Goal: Task Accomplishment & Management: Use online tool/utility

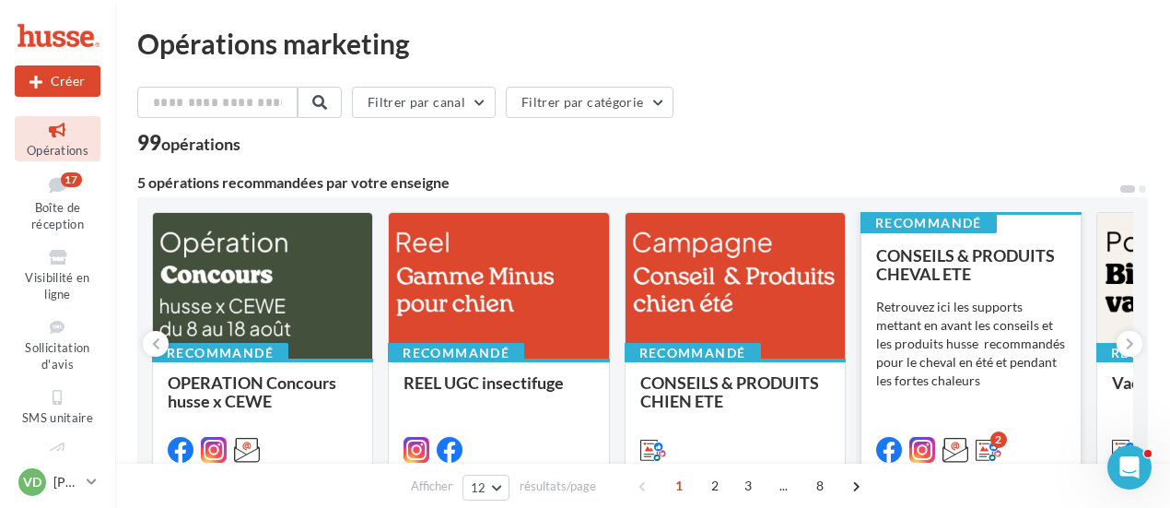
click at [948, 279] on span "CONSEILS & PRODUITS CHEVAL ETE" at bounding box center [965, 264] width 179 height 39
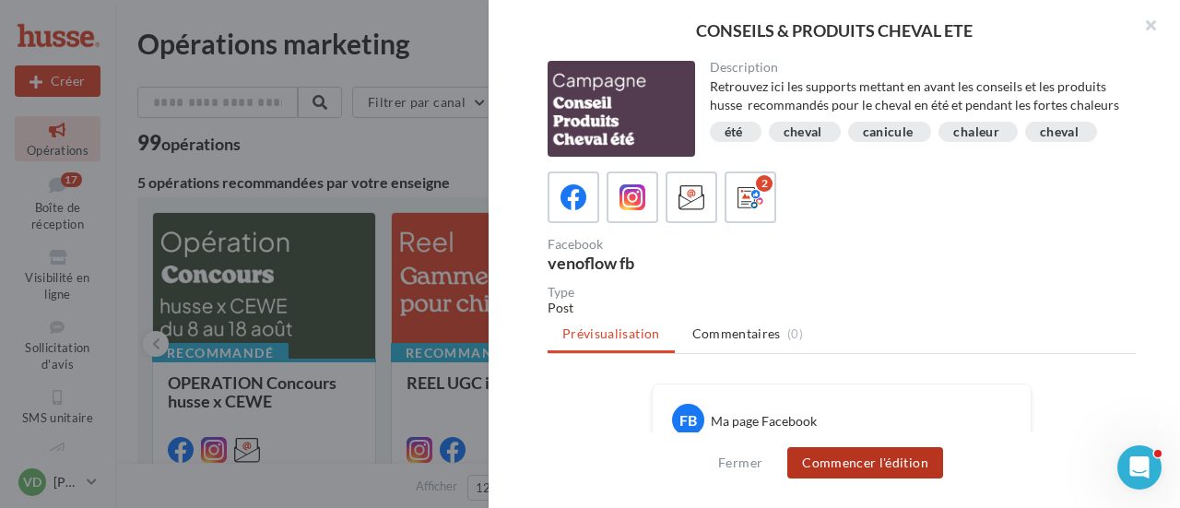
click at [860, 464] on button "Commencer l'édition" at bounding box center [865, 462] width 156 height 31
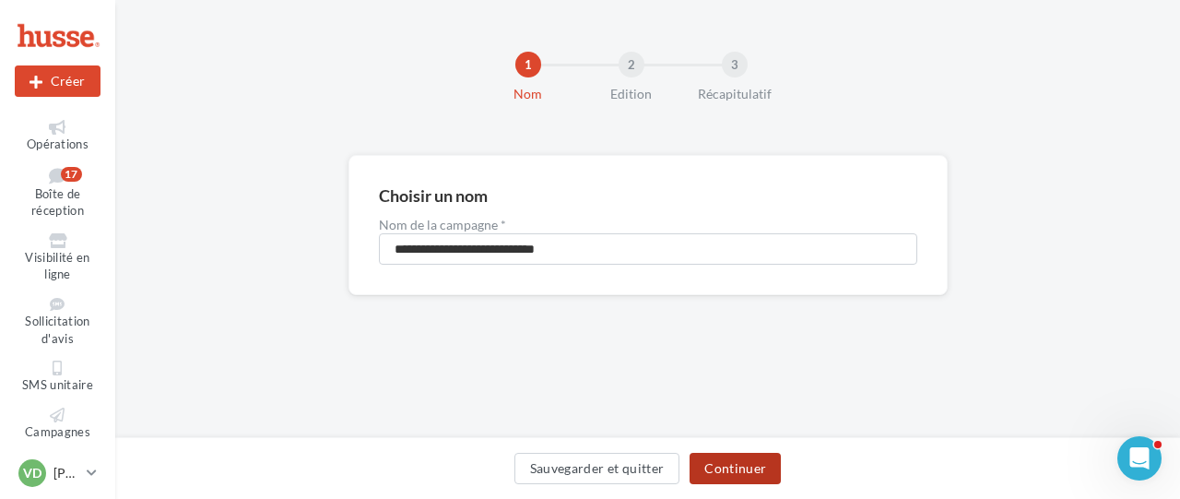
click at [729, 471] on button "Continuer" at bounding box center [734, 468] width 91 height 31
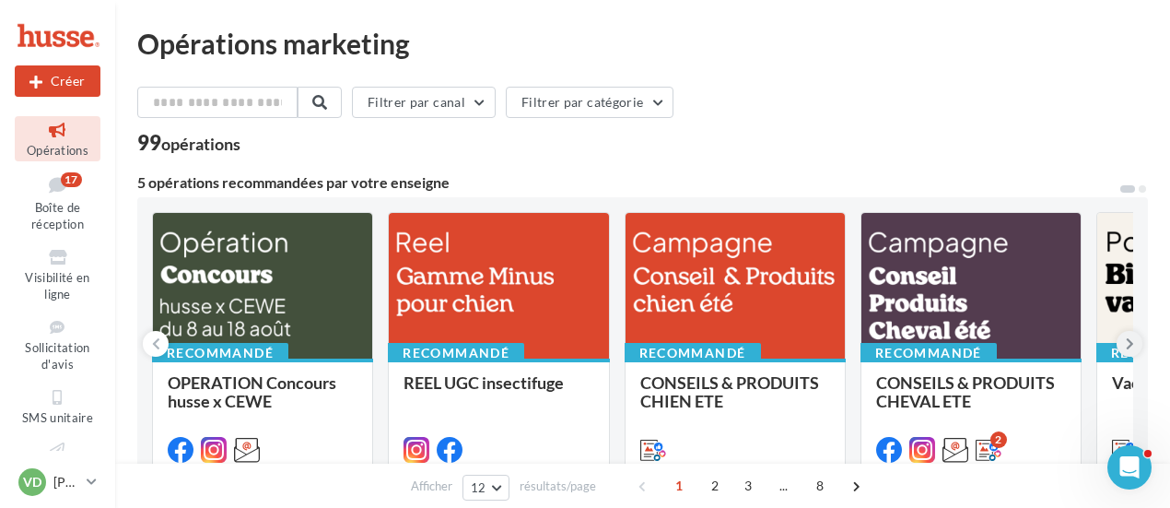
click at [1135, 349] on button at bounding box center [1130, 344] width 26 height 26
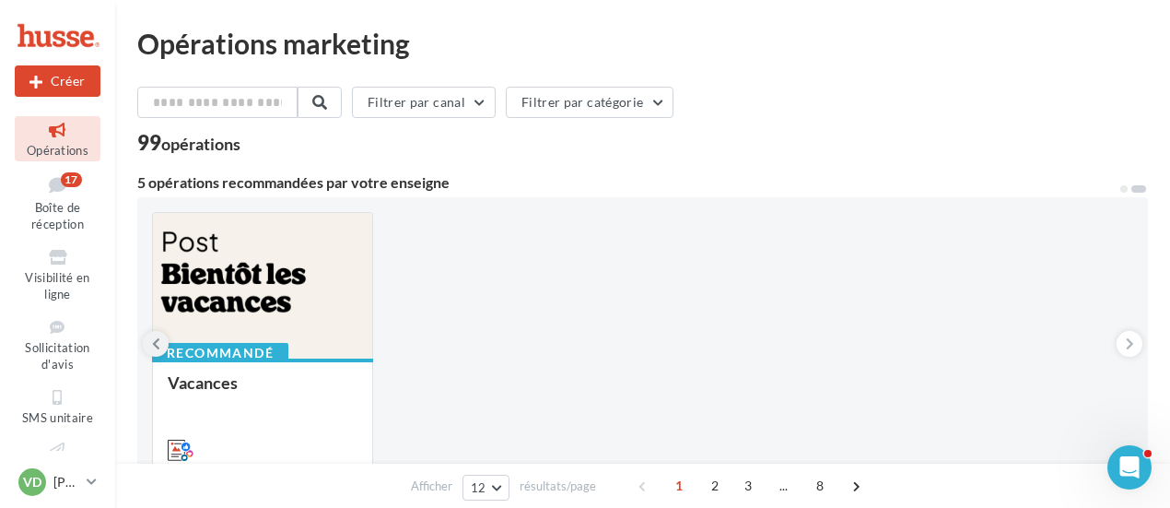
click at [157, 346] on icon at bounding box center [156, 344] width 8 height 18
